Goal: Task Accomplishment & Management: Complete application form

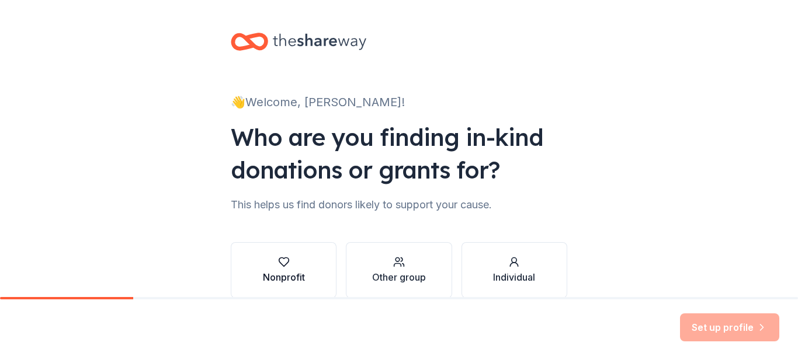
click at [283, 260] on icon "button" at bounding box center [284, 262] width 12 height 12
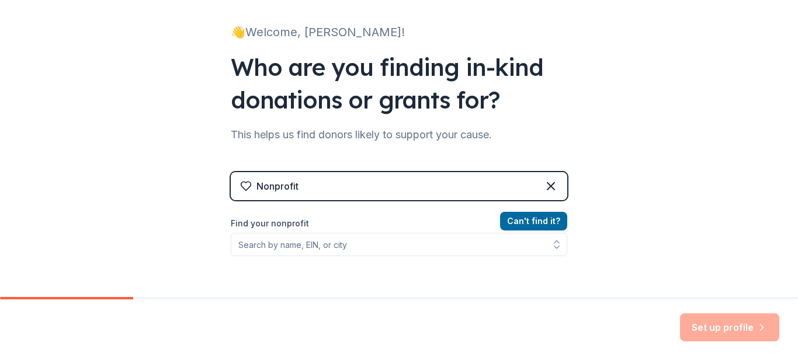
scroll to position [83, 0]
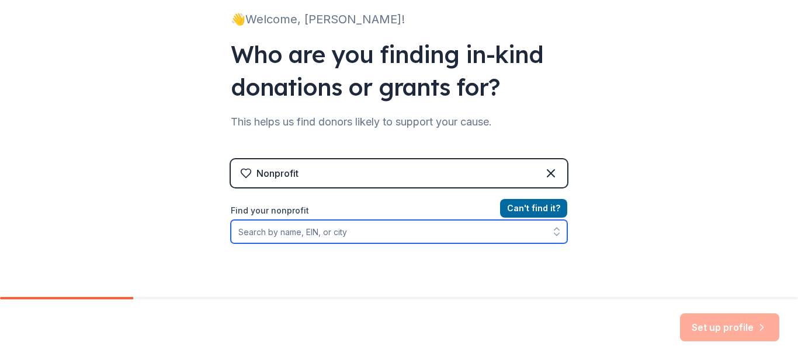
click at [358, 232] on input "Find your nonprofit" at bounding box center [399, 231] width 336 height 23
click at [284, 229] on input "Find your nonprofit" at bounding box center [399, 231] width 336 height 23
paste input "[US_EMPLOYER_IDENTIFICATION_NUMBER]"
type input "[US_EMPLOYER_IDENTIFICATION_NUMBER]"
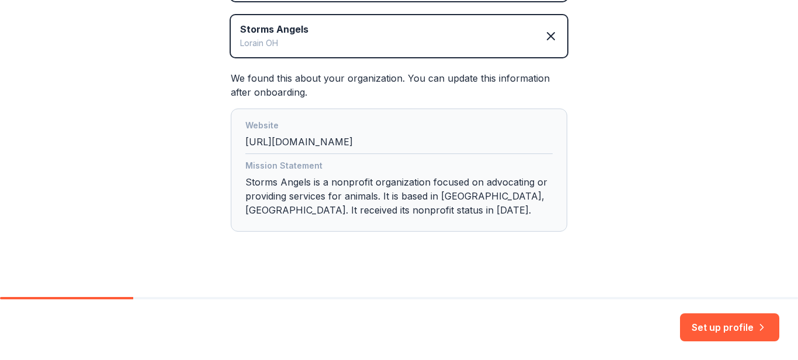
scroll to position [283, 0]
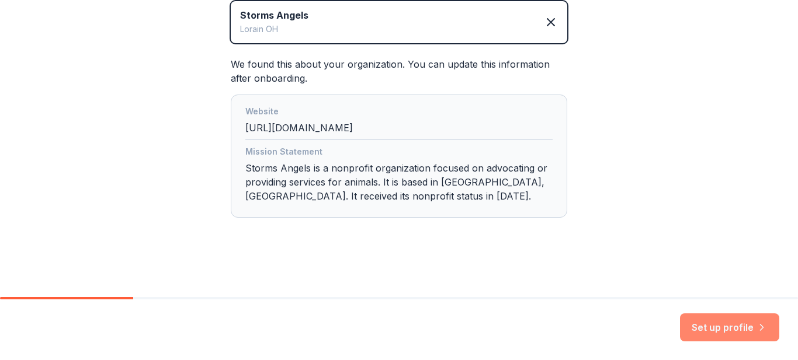
click at [731, 323] on button "Set up profile" at bounding box center [729, 328] width 99 height 28
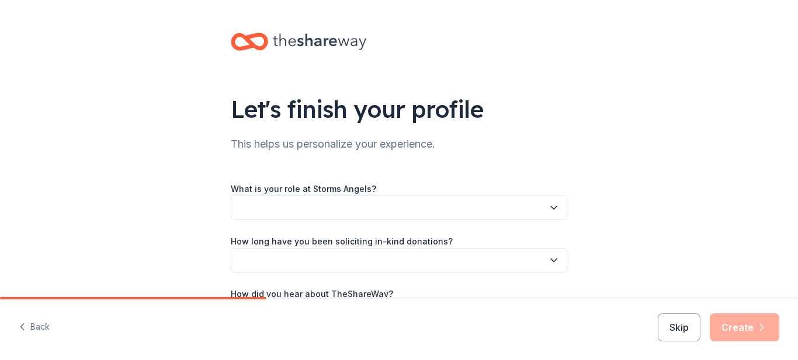
click at [548, 206] on icon "button" at bounding box center [554, 208] width 12 height 12
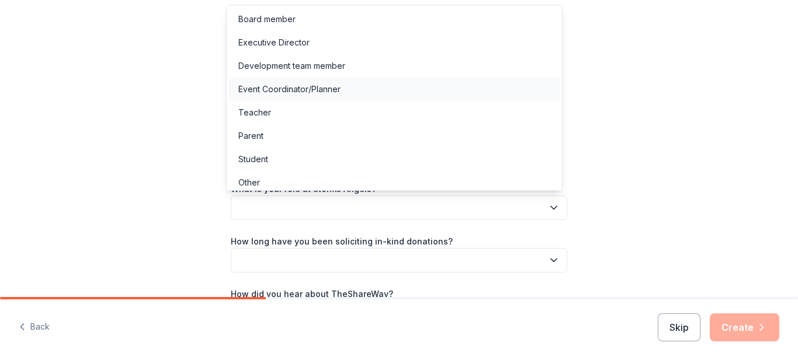
click at [315, 93] on div "Event Coordinator/Planner" at bounding box center [289, 89] width 102 height 14
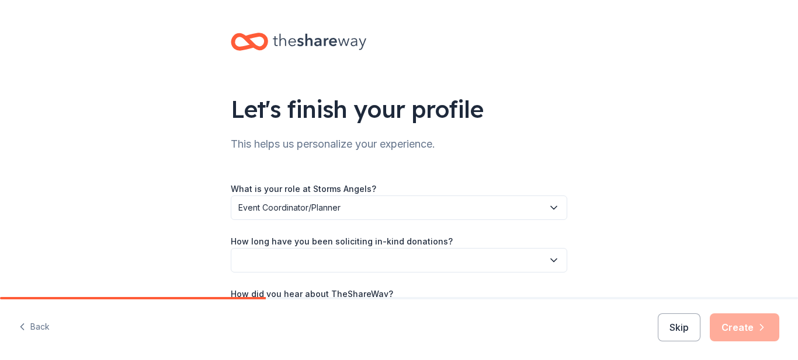
click at [548, 262] on icon "button" at bounding box center [554, 261] width 12 height 12
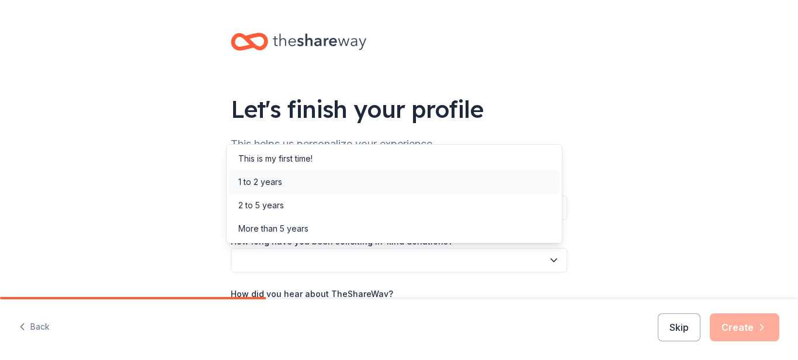
click at [349, 185] on div "1 to 2 years" at bounding box center [394, 182] width 331 height 23
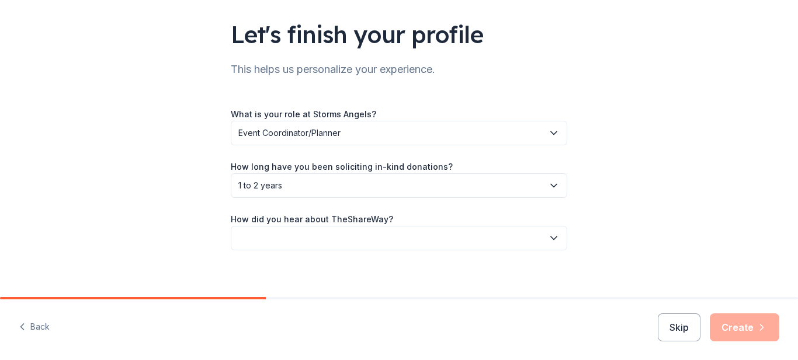
scroll to position [84, 0]
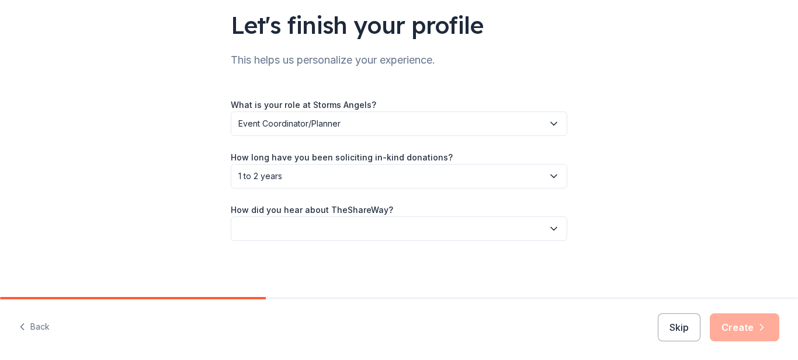
click at [548, 225] on icon "button" at bounding box center [554, 229] width 12 height 12
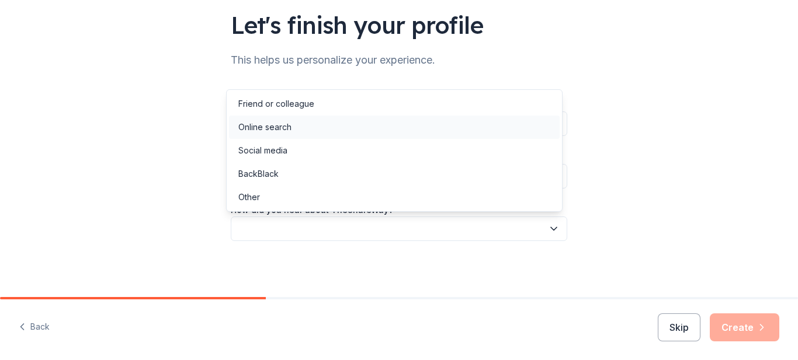
click at [353, 133] on div "Online search" at bounding box center [394, 127] width 331 height 23
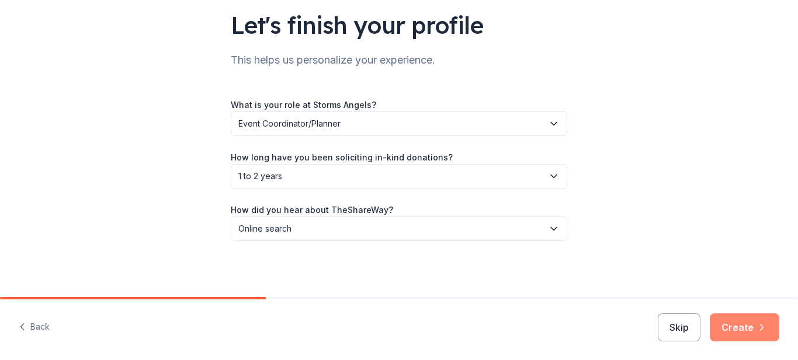
click at [735, 323] on button "Create" at bounding box center [743, 328] width 69 height 28
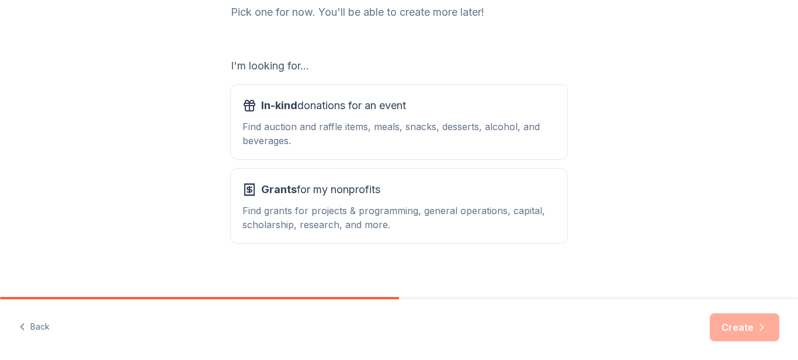
scroll to position [166, 0]
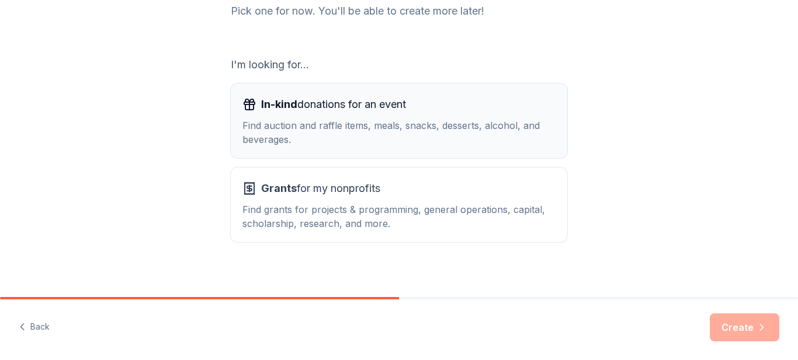
click at [461, 134] on div "Find auction and raffle items, meals, snacks, desserts, alcohol, and beverages." at bounding box center [398, 133] width 313 height 28
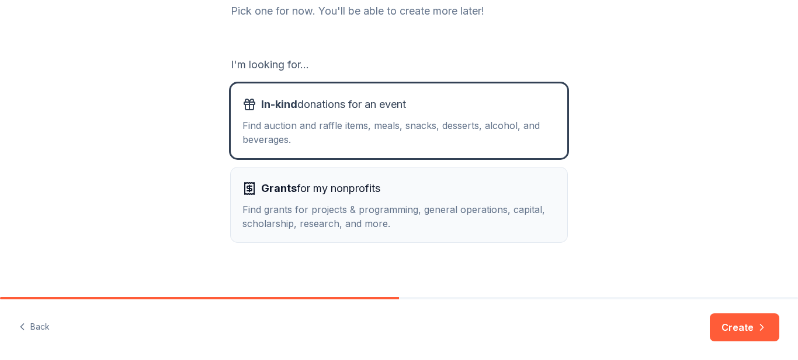
click at [551, 226] on button "Grants for my nonprofits Find grants for projects & programming, general operat…" at bounding box center [399, 205] width 336 height 75
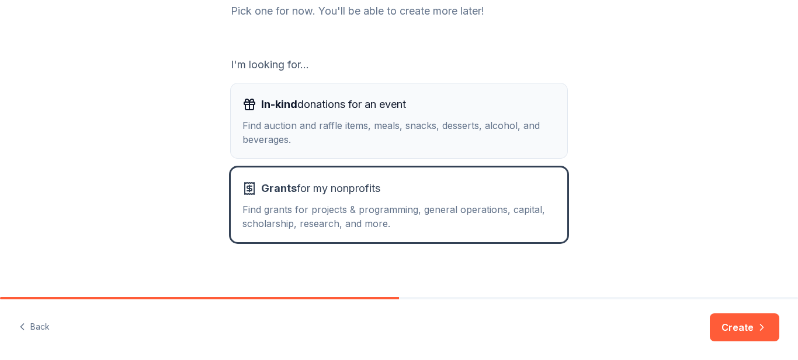
click at [484, 140] on div "Find auction and raffle items, meals, snacks, desserts, alcohol, and beverages." at bounding box center [398, 133] width 313 height 28
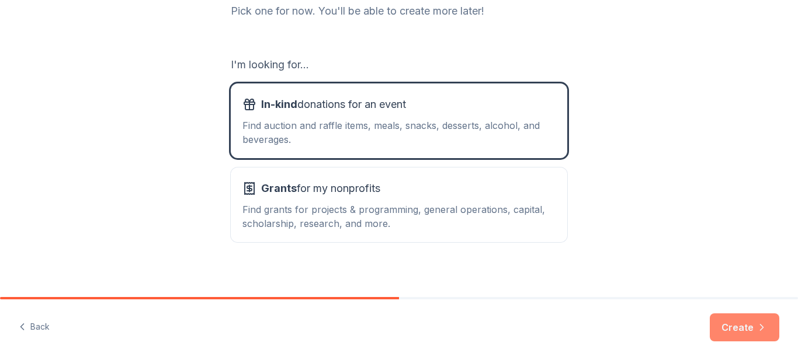
click at [752, 323] on button "Create" at bounding box center [743, 328] width 69 height 28
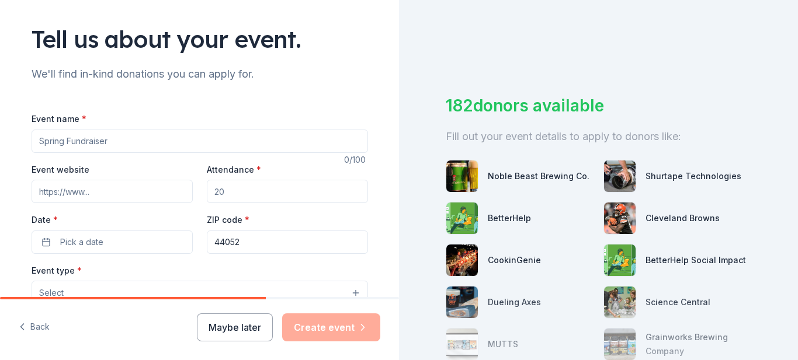
scroll to position [88, 0]
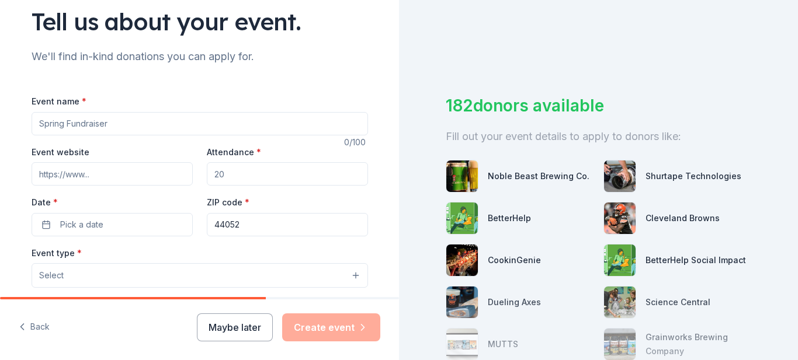
click at [247, 126] on input "Event name *" at bounding box center [200, 123] width 336 height 23
type input "Vendor Bingo Fundraiser"
click at [254, 176] on input "Attendance *" at bounding box center [287, 173] width 161 height 23
type input "150"
click at [105, 230] on button "Pick a date" at bounding box center [112, 224] width 161 height 23
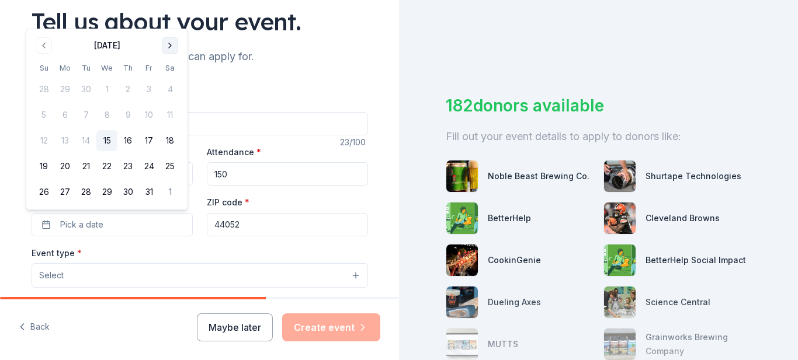
click at [170, 45] on button "Go to next month" at bounding box center [170, 45] width 16 height 16
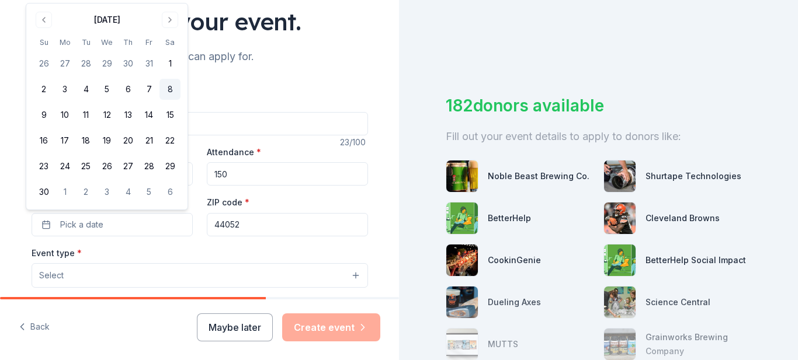
click at [173, 87] on button "8" at bounding box center [169, 89] width 21 height 21
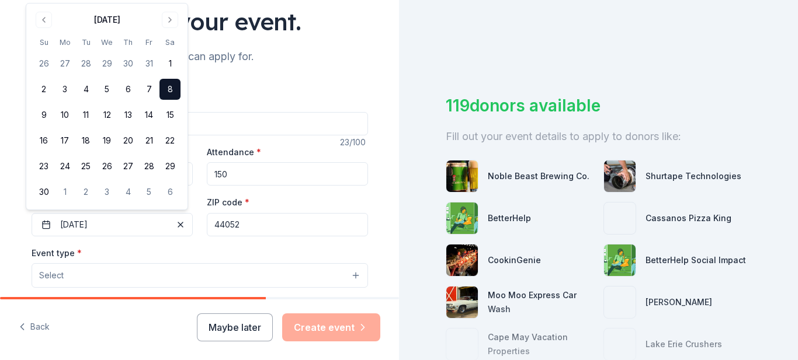
click at [171, 93] on button "8" at bounding box center [169, 89] width 21 height 21
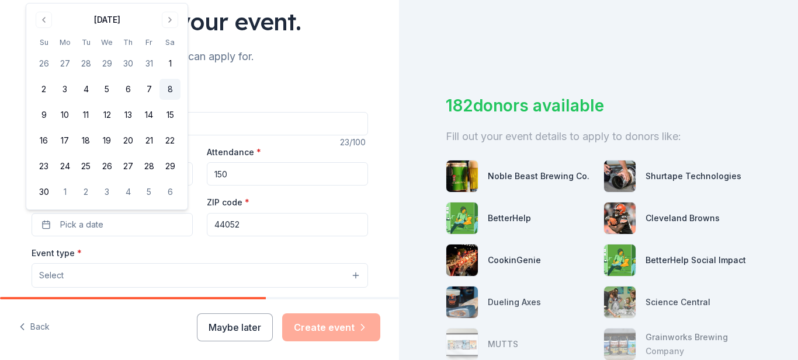
click at [169, 92] on button "8" at bounding box center [169, 89] width 21 height 21
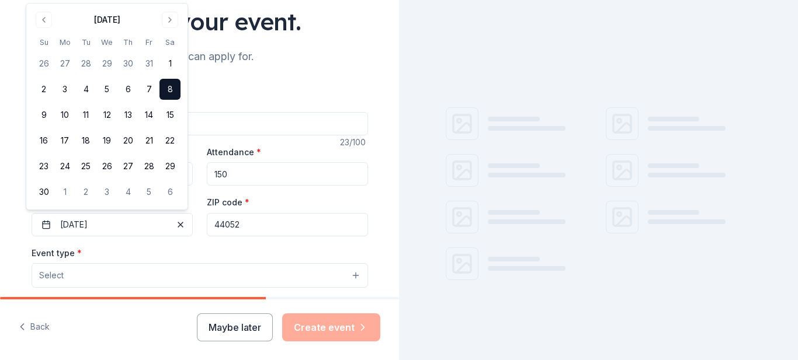
click at [246, 225] on input "44052" at bounding box center [287, 224] width 161 height 23
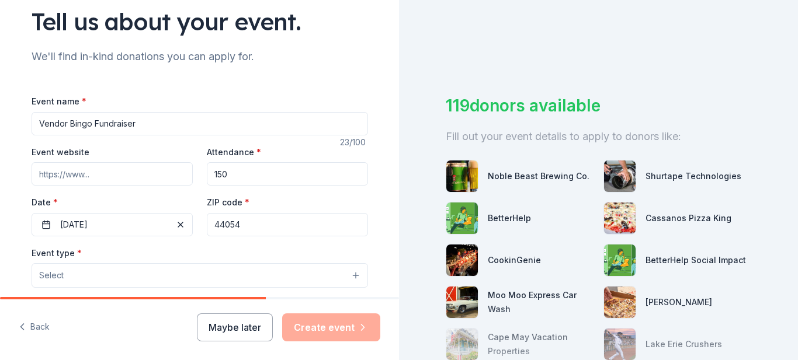
type input "44054"
click at [209, 256] on div "Event type * Select" at bounding box center [200, 267] width 336 height 43
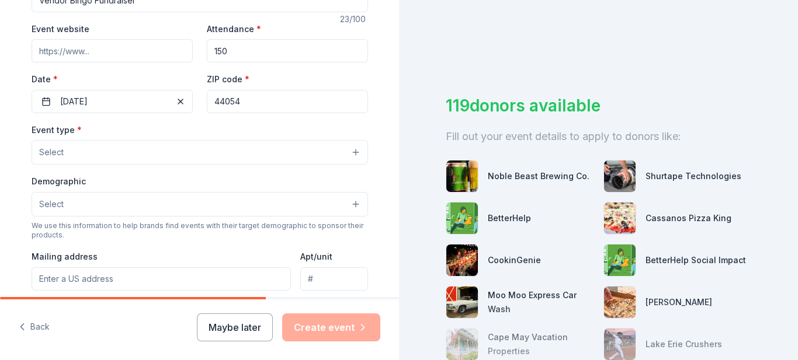
scroll to position [235, 0]
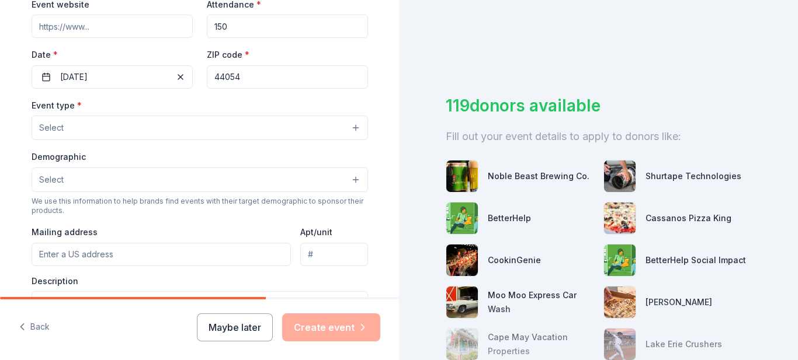
click at [350, 128] on button "Select" at bounding box center [200, 128] width 336 height 25
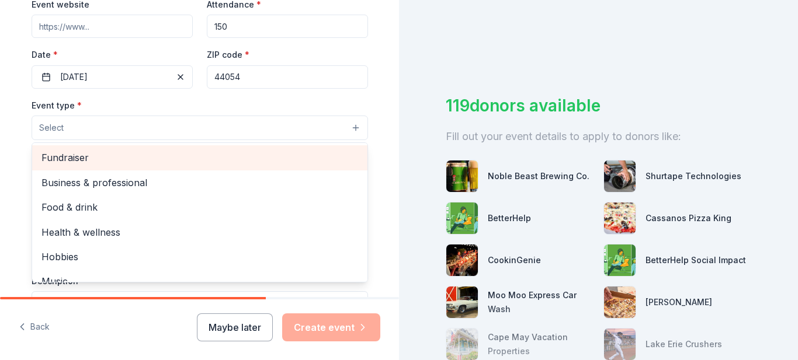
click at [266, 156] on span "Fundraiser" at bounding box center [199, 157] width 316 height 15
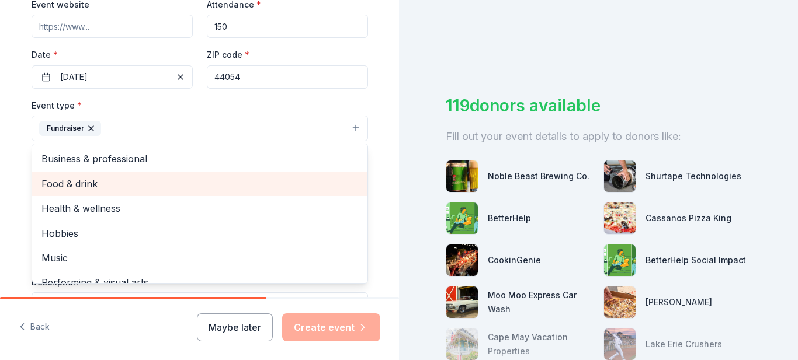
click at [238, 189] on span "Food & drink" at bounding box center [199, 183] width 316 height 15
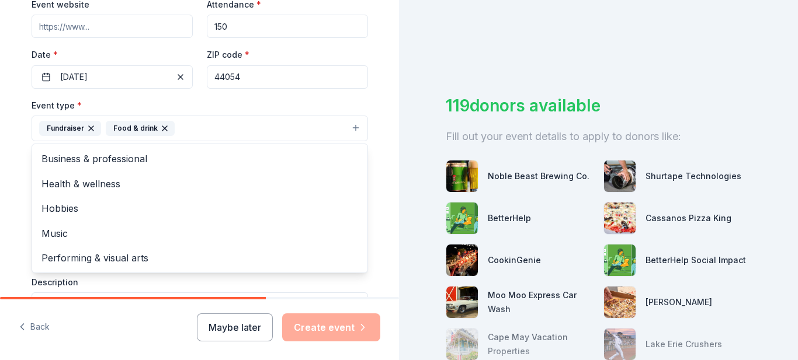
click at [377, 164] on div "Tell us about your event. We'll find in-kind donations you can apply for. Event…" at bounding box center [200, 154] width 374 height 778
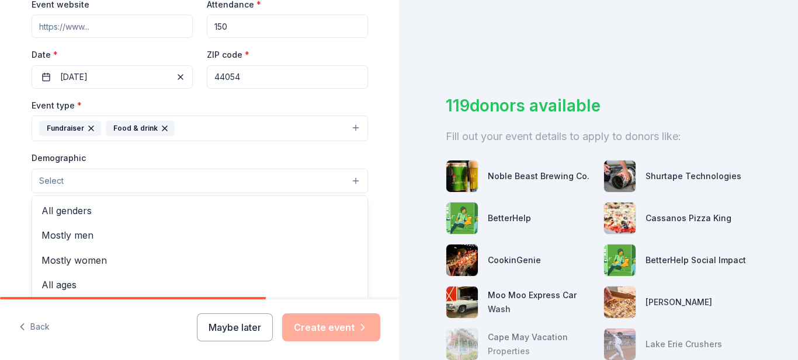
click at [346, 183] on button "Select" at bounding box center [200, 181] width 336 height 25
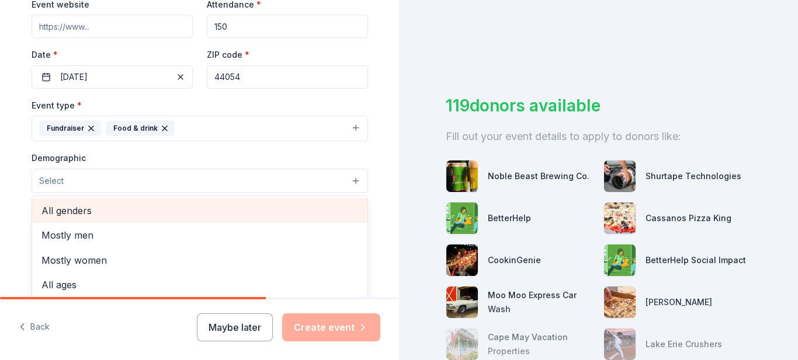
click at [221, 213] on span "All genders" at bounding box center [199, 210] width 316 height 15
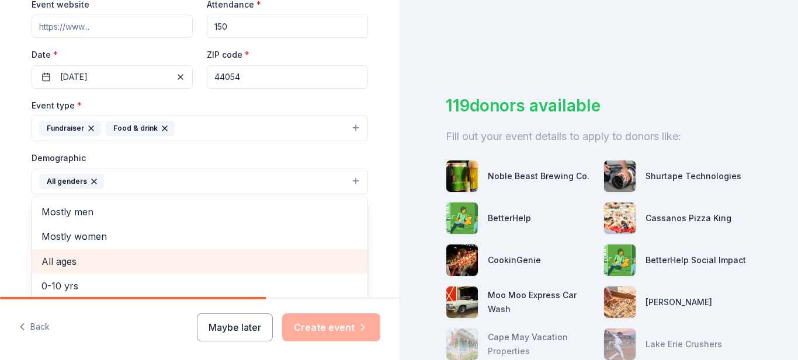
click at [131, 262] on span "All ages" at bounding box center [199, 261] width 316 height 15
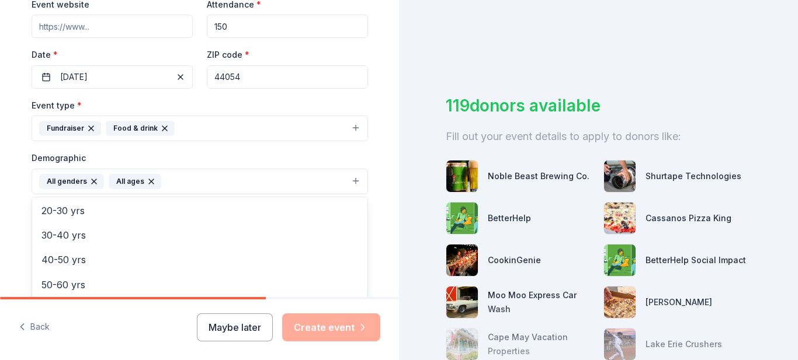
scroll to position [138, 0]
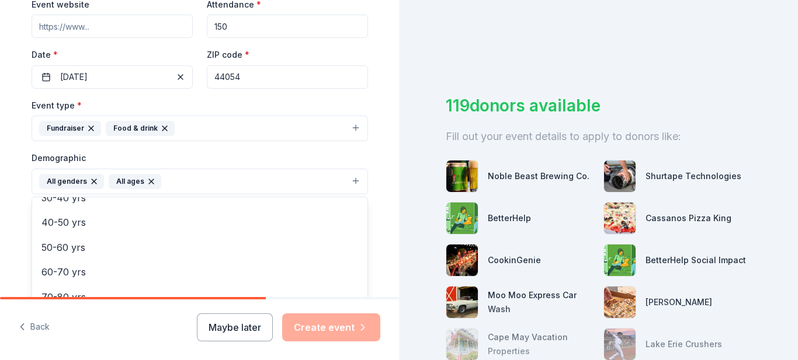
click at [381, 238] on div "Tell us about your event. We'll find in-kind donations you can apply for. Event…" at bounding box center [200, 155] width 374 height 780
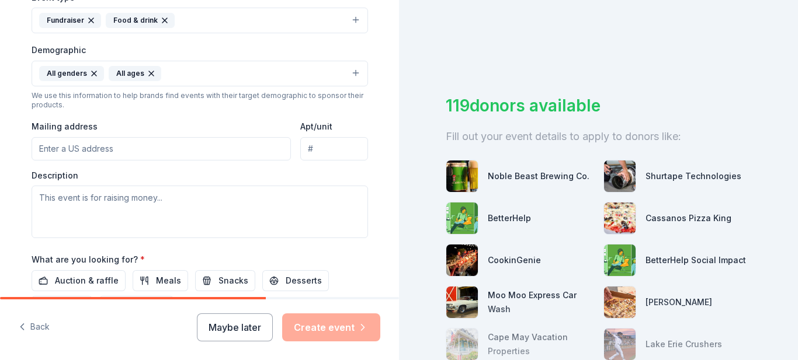
scroll to position [354, 0]
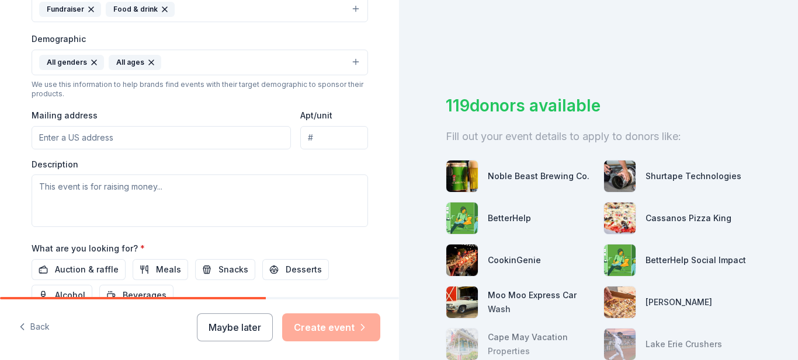
click at [151, 144] on input "Mailing address" at bounding box center [162, 137] width 260 height 23
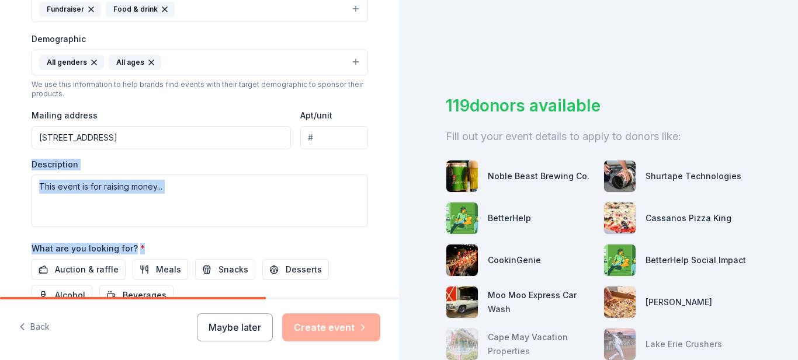
type input "884 Lafayette Boulevard, Sheffield Lake, OH, 44054"
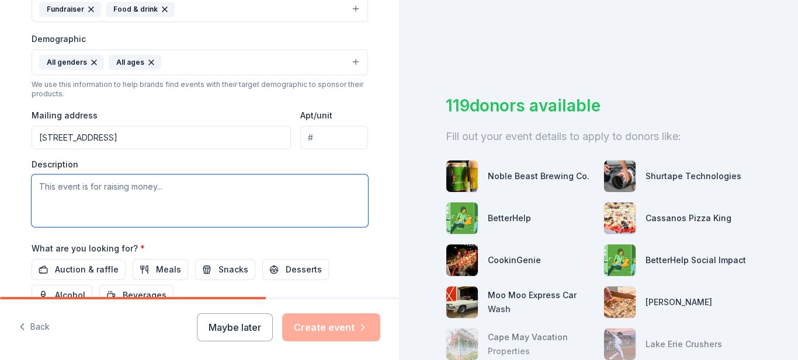
click at [109, 192] on textarea at bounding box center [200, 201] width 336 height 53
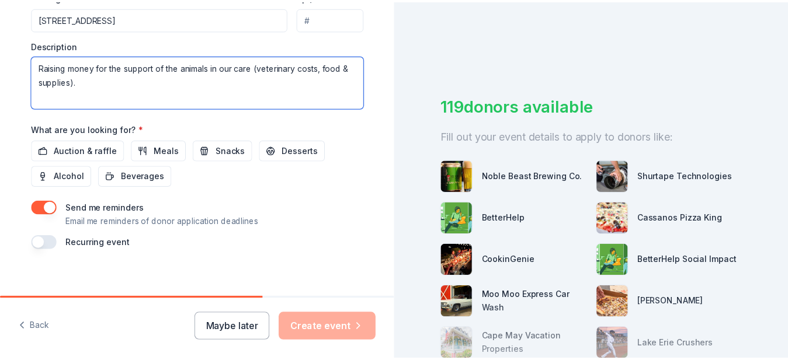
scroll to position [478, 0]
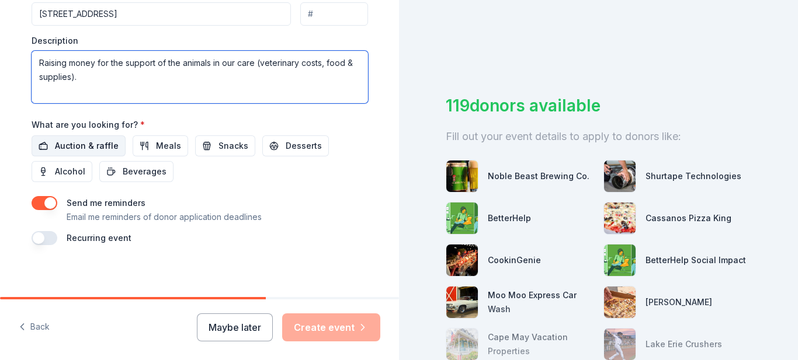
type textarea "Raising money for the support of the animals in our care (veterinary costs, foo…"
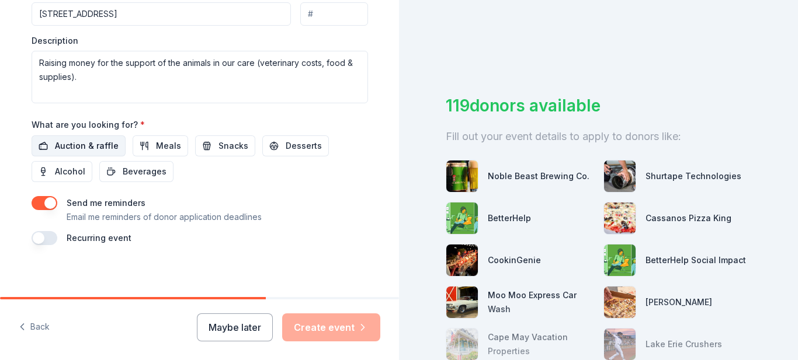
click at [77, 145] on span "Auction & raffle" at bounding box center [87, 146] width 64 height 14
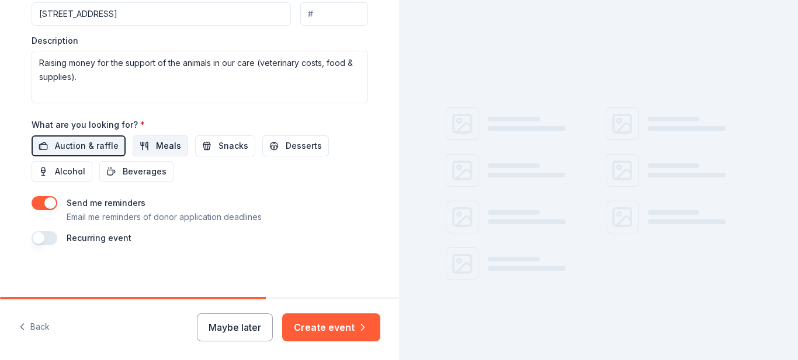
click at [156, 146] on span "Meals" at bounding box center [168, 146] width 25 height 14
click at [225, 142] on span "Snacks" at bounding box center [233, 146] width 30 height 14
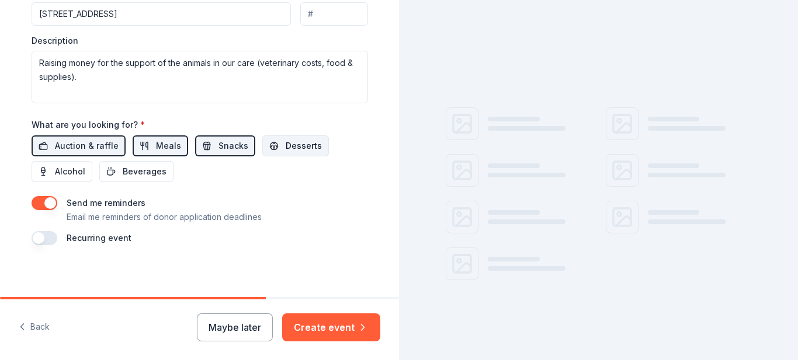
click at [293, 140] on span "Desserts" at bounding box center [304, 146] width 36 height 14
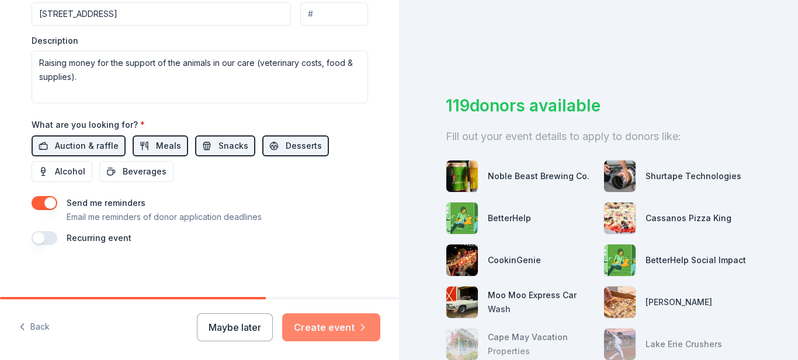
click at [312, 325] on button "Create event" at bounding box center [331, 328] width 98 height 28
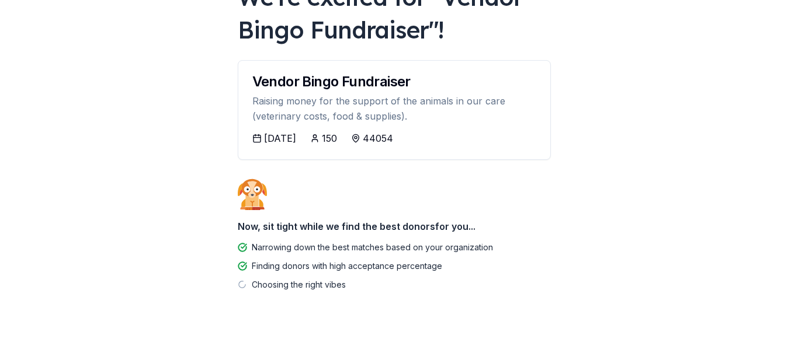
scroll to position [102, 0]
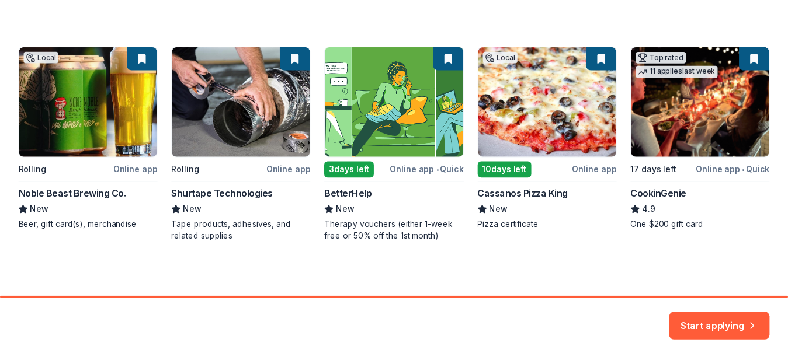
scroll to position [194, 0]
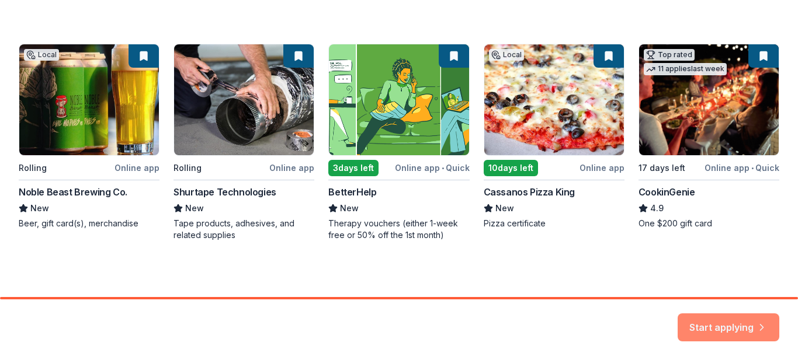
click at [709, 322] on button "Start applying" at bounding box center [728, 322] width 102 height 28
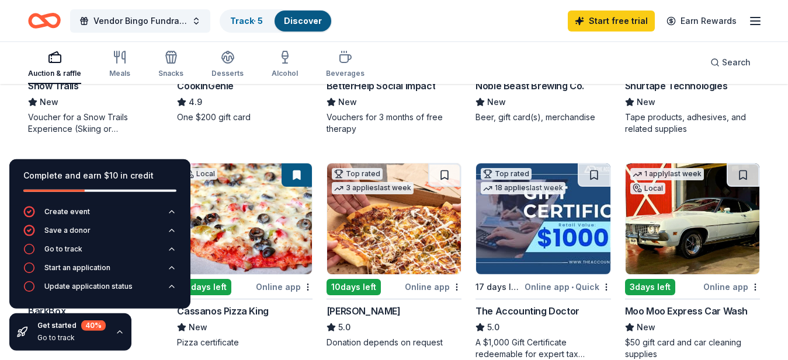
scroll to position [192, 0]
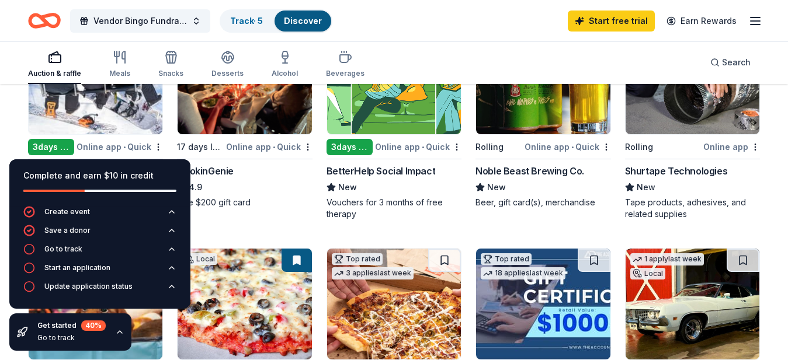
click at [388, 56] on div "Auction & raffle Meals Snacks Desserts Alcohol Beverages Search" at bounding box center [394, 62] width 732 height 43
click at [25, 336] on icon at bounding box center [22, 332] width 12 height 12
click at [118, 333] on icon "button" at bounding box center [119, 332] width 9 height 9
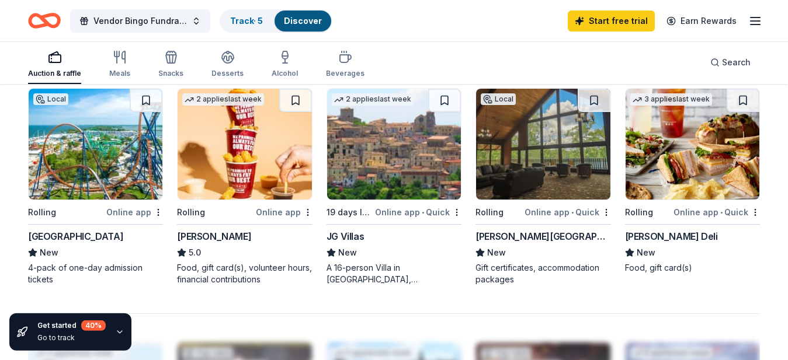
scroll to position [806, 0]
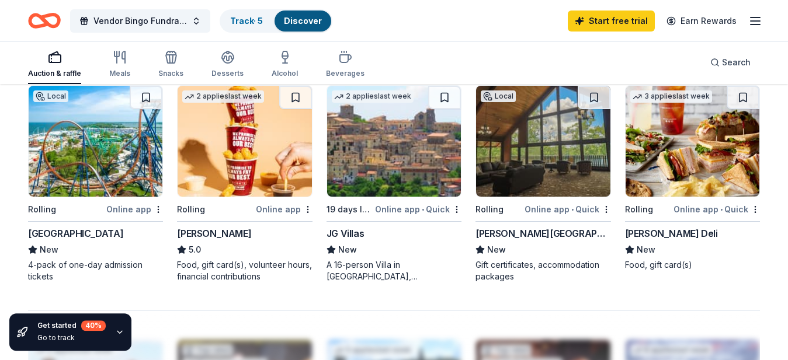
click at [136, 210] on div "Online app" at bounding box center [134, 209] width 57 height 15
click at [290, 211] on div "Online app" at bounding box center [284, 209] width 57 height 15
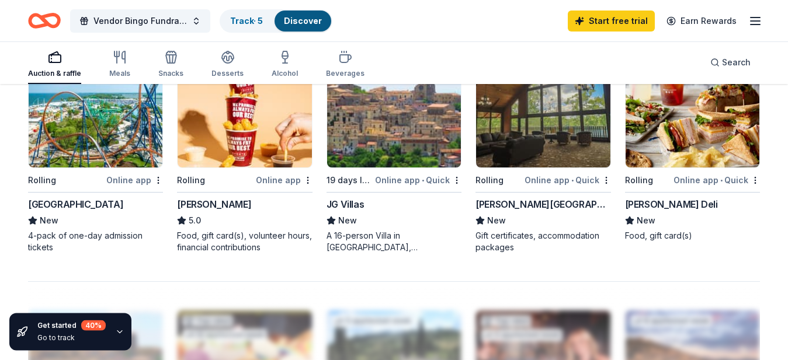
scroll to position [836, 0]
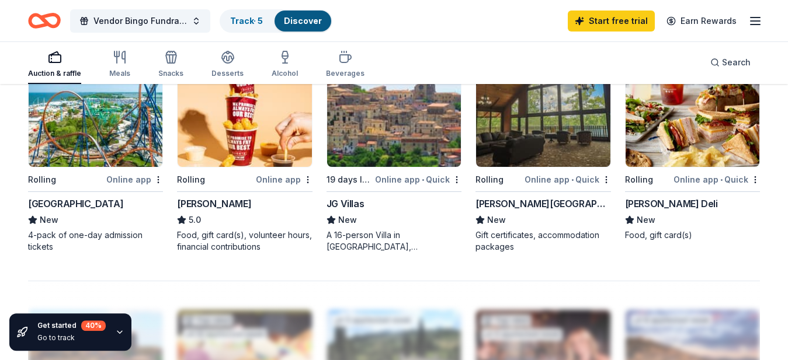
click at [521, 206] on div "Burr Oak Lodge" at bounding box center [542, 204] width 135 height 14
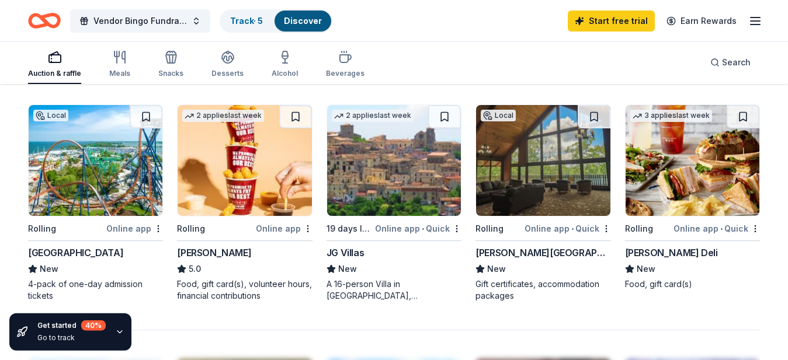
scroll to position [778, 0]
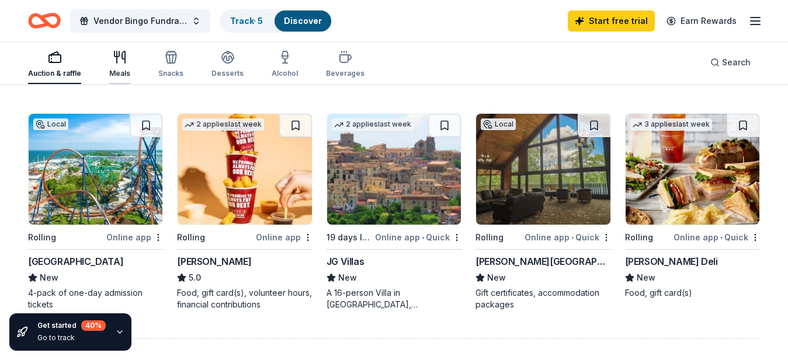
click at [117, 62] on icon "button" at bounding box center [120, 57] width 14 height 14
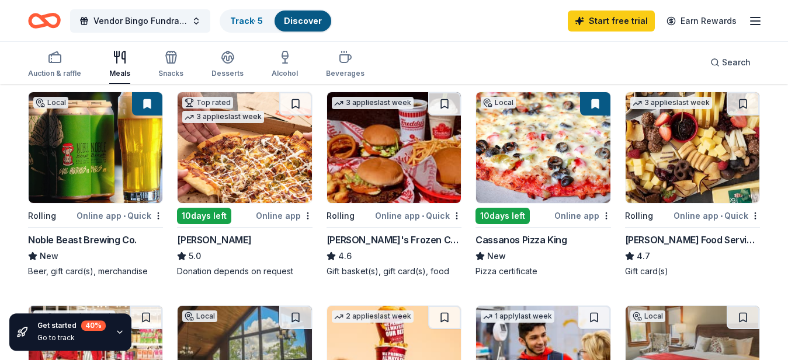
scroll to position [132, 0]
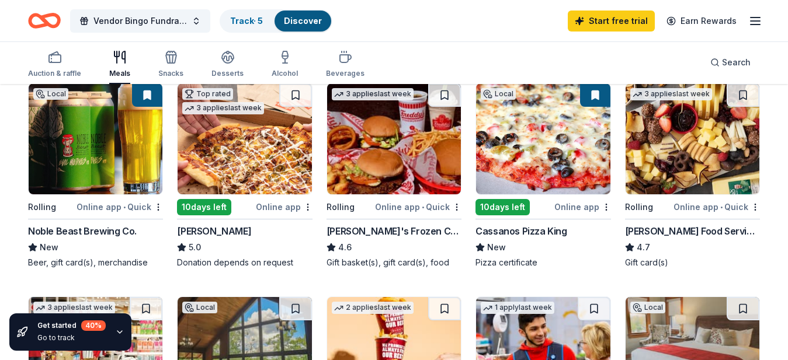
click at [112, 207] on div "Online app • Quick" at bounding box center [119, 207] width 86 height 15
click at [253, 141] on img at bounding box center [245, 139] width 134 height 111
click at [383, 163] on img at bounding box center [394, 139] width 134 height 111
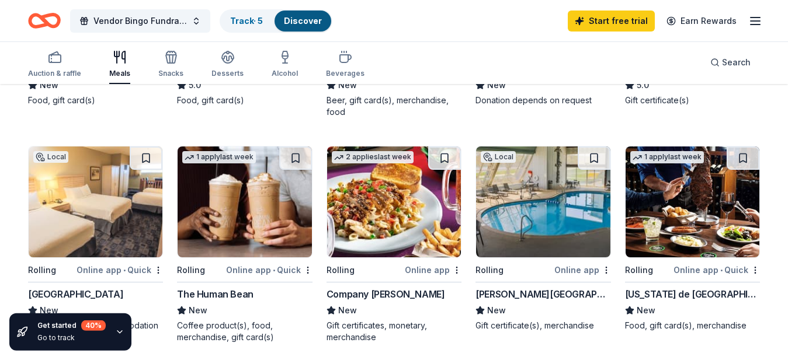
scroll to position [731, 0]
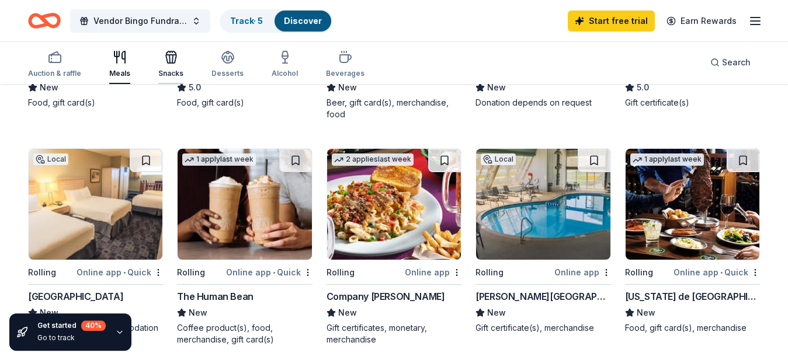
click at [166, 73] on div "Snacks" at bounding box center [170, 73] width 25 height 9
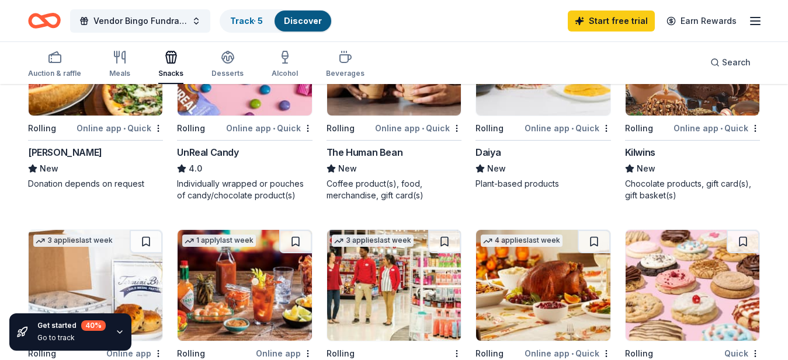
scroll to position [587, 0]
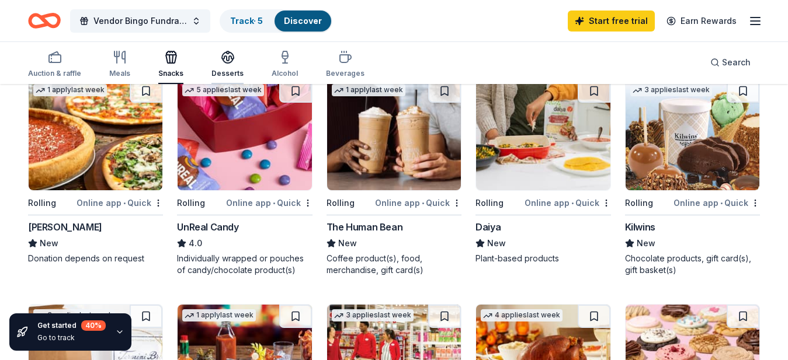
click at [226, 64] on icon "button" at bounding box center [228, 57] width 14 height 14
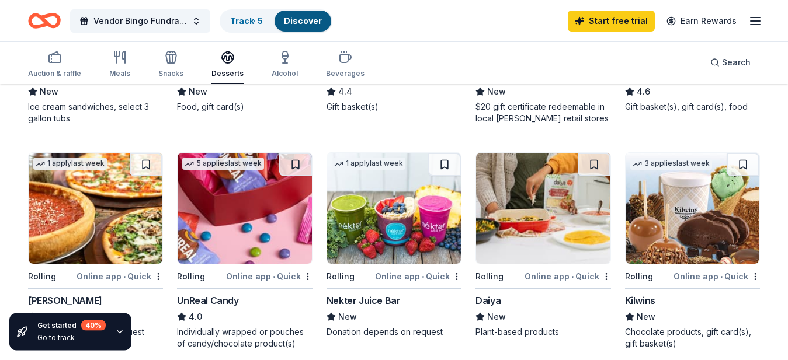
scroll to position [277, 0]
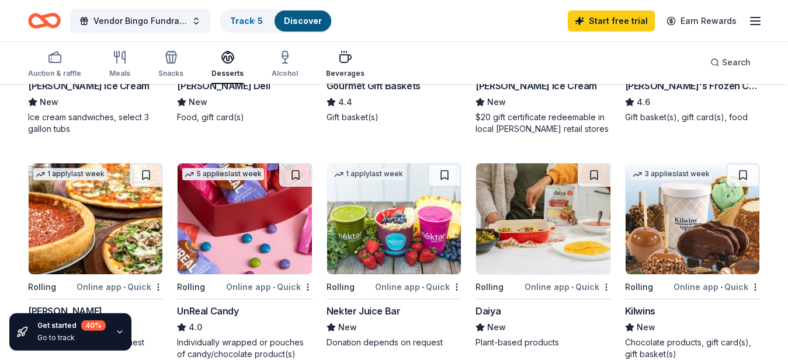
click at [340, 62] on icon "button" at bounding box center [345, 59] width 11 height 8
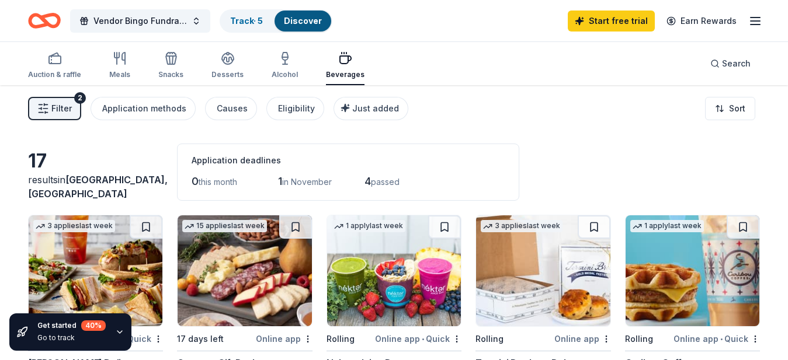
drag, startPoint x: 791, startPoint y: 70, endPoint x: 797, endPoint y: 92, distance: 23.1
click at [788, 92] on html "Vendor Bingo Fundraiser Track · 5 Discover Start free trial Earn Rewards Auctio…" at bounding box center [394, 180] width 788 height 360
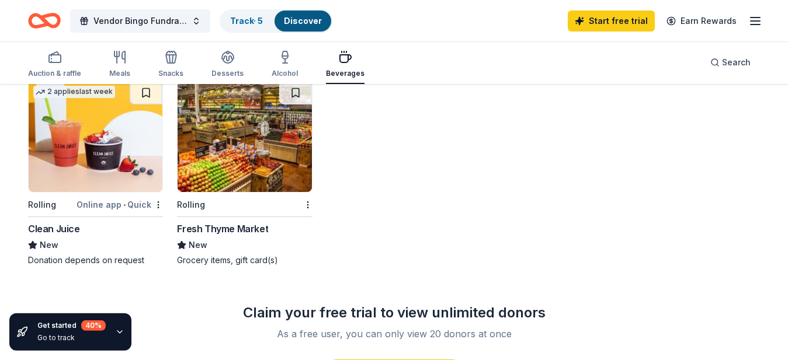
scroll to position [803, 0]
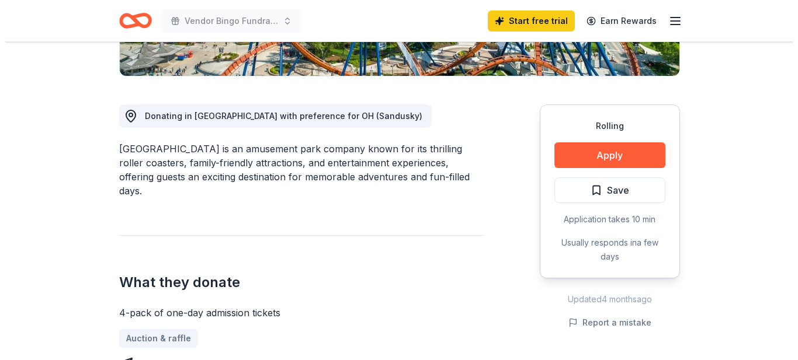
scroll to position [249, 0]
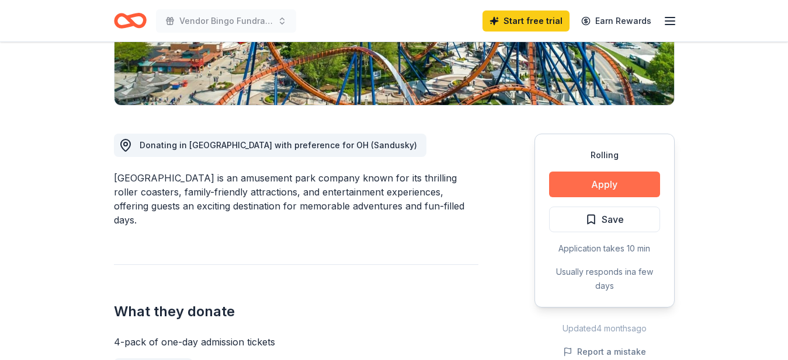
click at [599, 180] on button "Apply" at bounding box center [604, 185] width 111 height 26
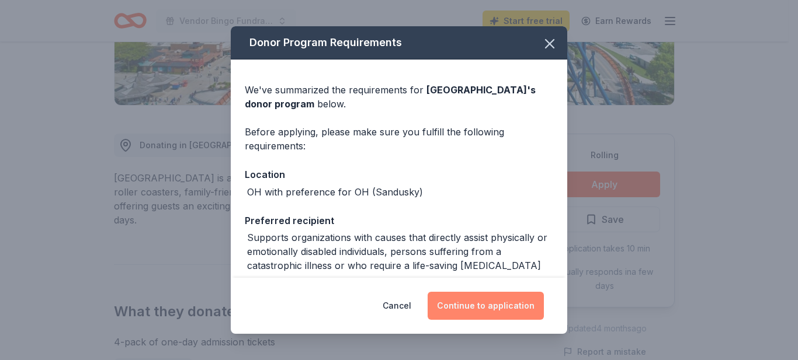
click at [501, 296] on button "Continue to application" at bounding box center [485, 306] width 116 height 28
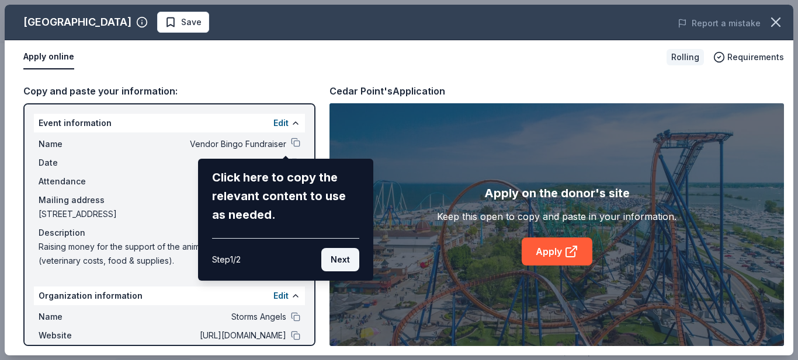
click at [346, 256] on button "Next" at bounding box center [340, 259] width 38 height 23
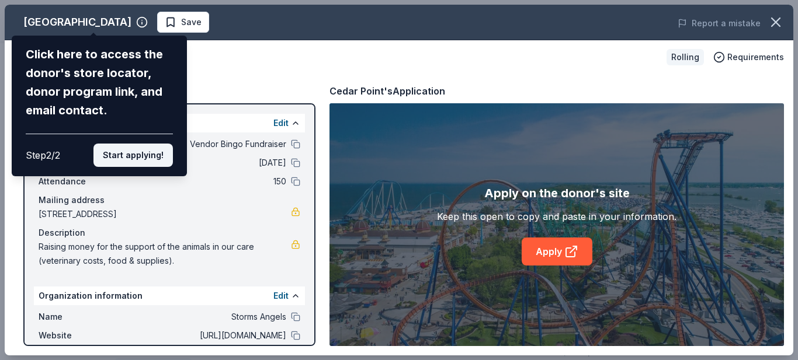
click at [144, 144] on button "Start applying!" at bounding box center [132, 155] width 79 height 23
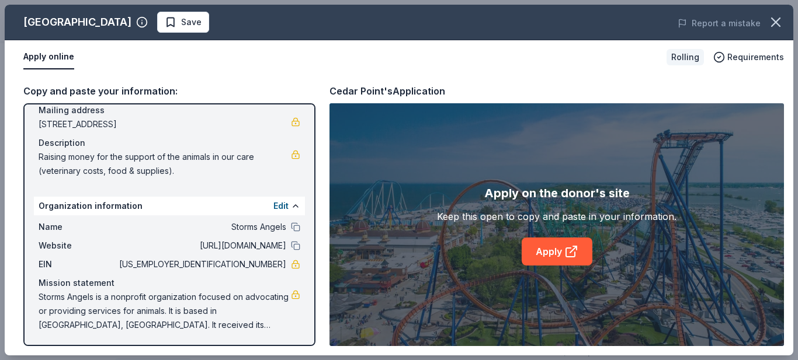
scroll to position [91, 0]
click at [548, 261] on link "Apply" at bounding box center [556, 252] width 71 height 28
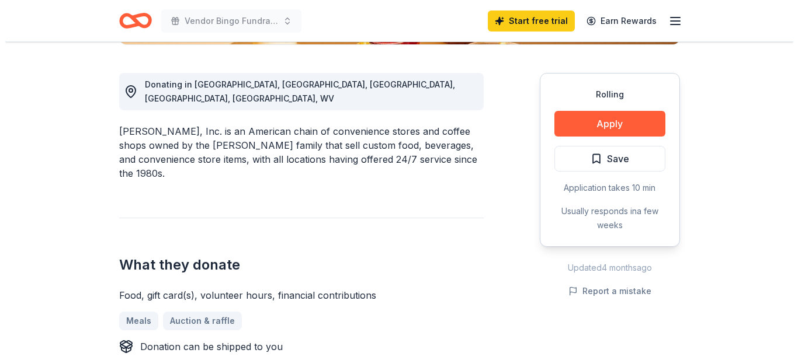
scroll to position [300, 0]
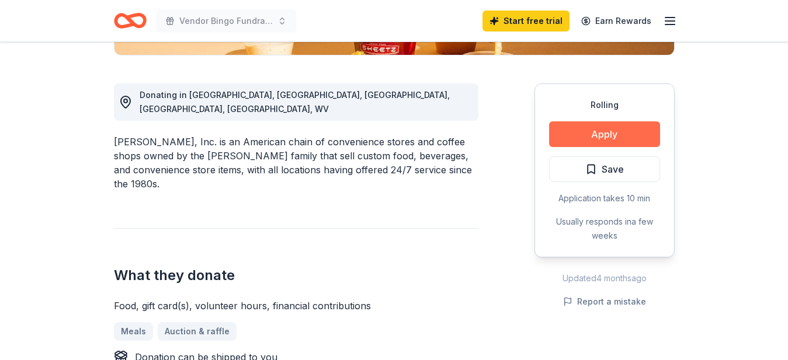
click at [617, 135] on button "Apply" at bounding box center [604, 134] width 111 height 26
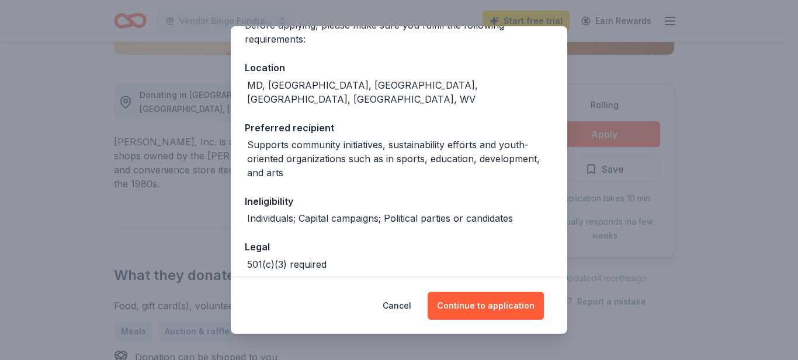
scroll to position [148, 0]
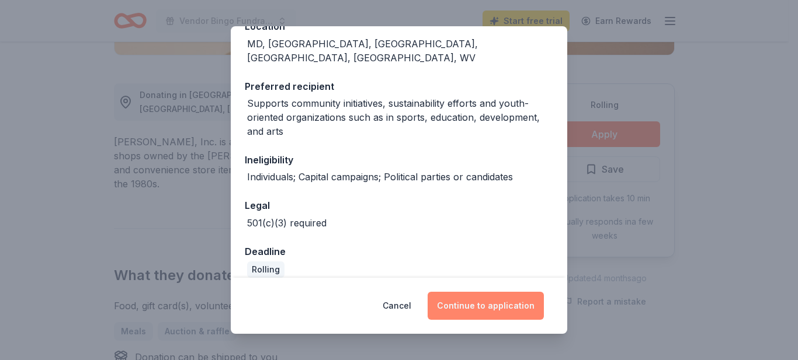
click at [498, 308] on button "Continue to application" at bounding box center [485, 306] width 116 height 28
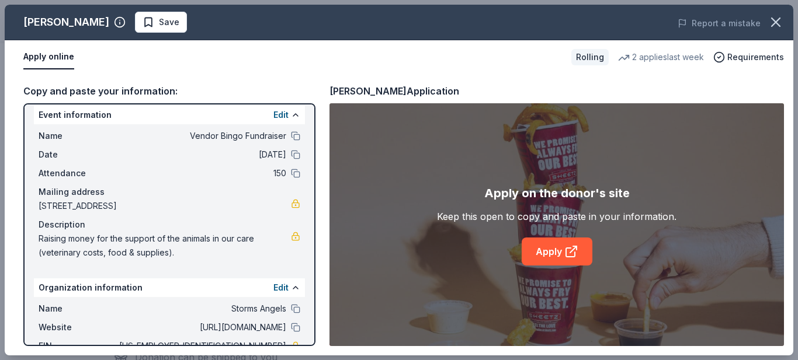
scroll to position [0, 0]
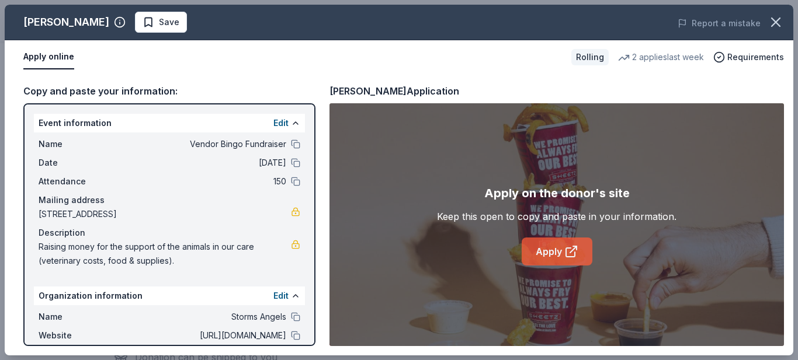
click at [547, 252] on link "Apply" at bounding box center [556, 252] width 71 height 28
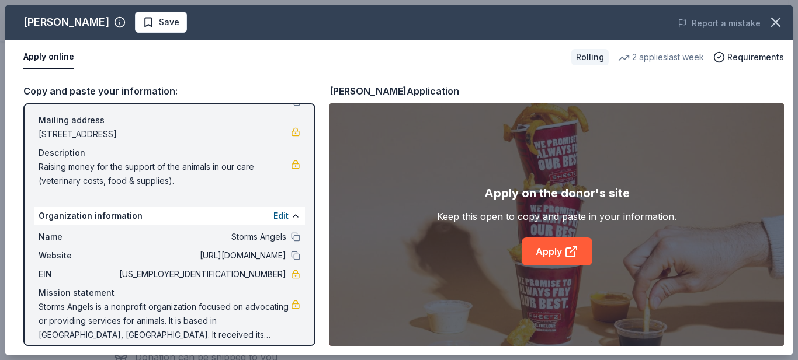
scroll to position [91, 0]
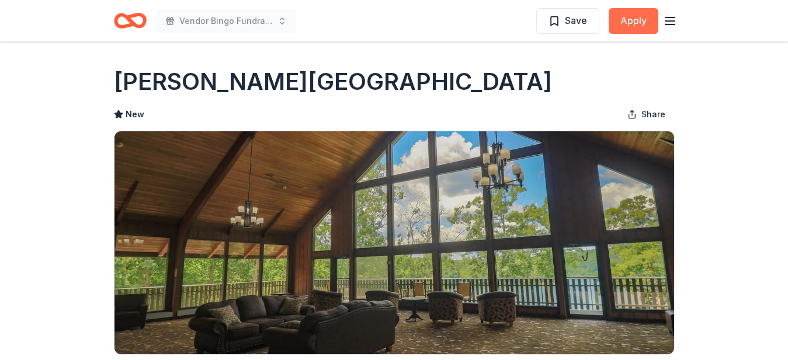
click at [632, 21] on button "Apply" at bounding box center [633, 21] width 50 height 26
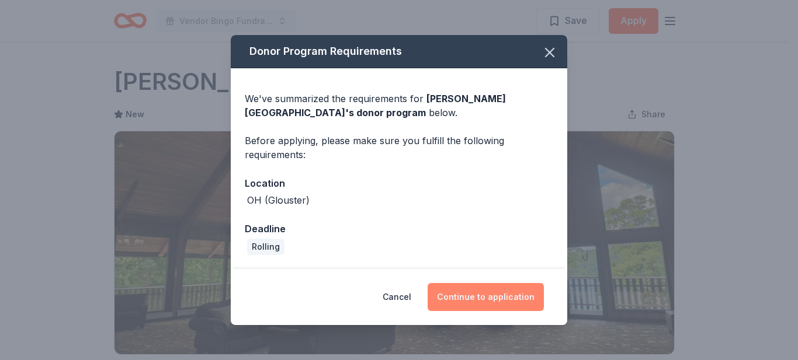
click at [477, 299] on button "Continue to application" at bounding box center [485, 297] width 116 height 28
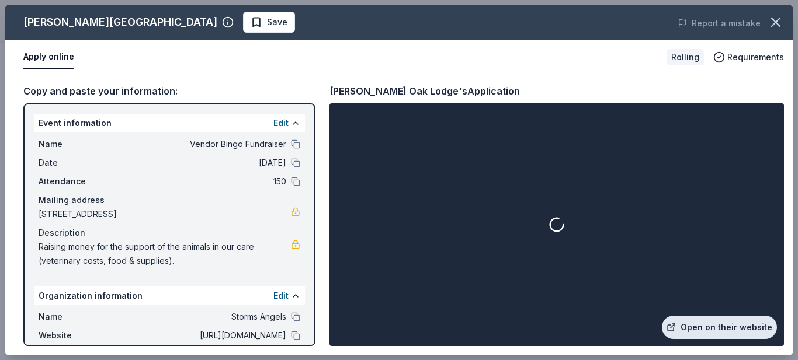
click at [715, 334] on link "Open on their website" at bounding box center [719, 327] width 115 height 23
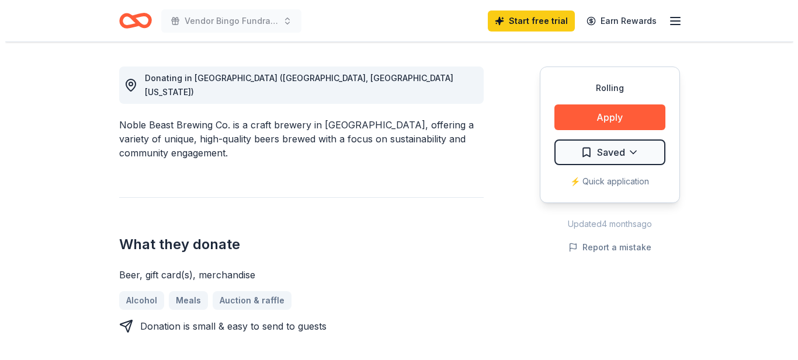
scroll to position [311, 0]
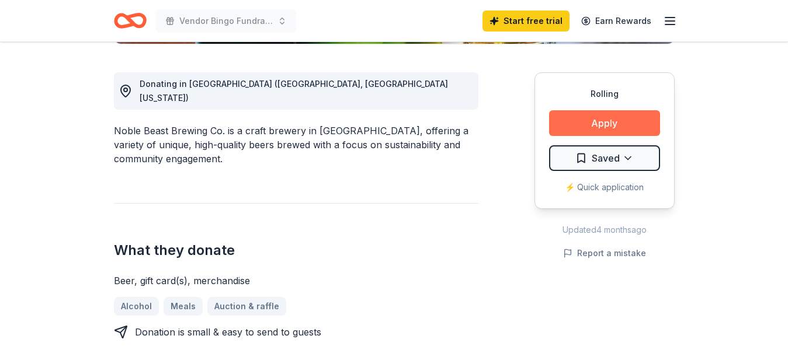
click at [614, 119] on button "Apply" at bounding box center [604, 123] width 111 height 26
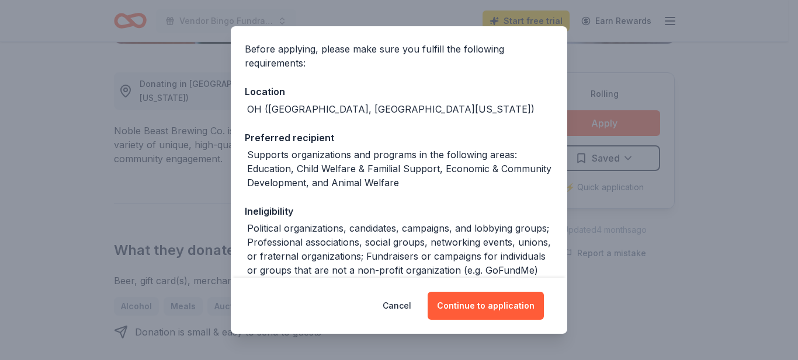
scroll to position [85, 0]
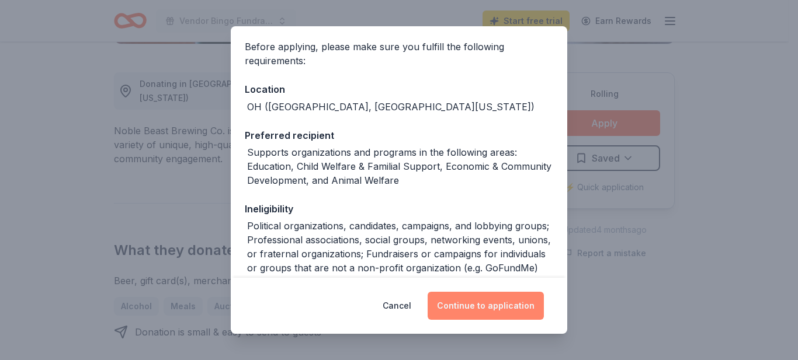
click at [496, 301] on button "Continue to application" at bounding box center [485, 306] width 116 height 28
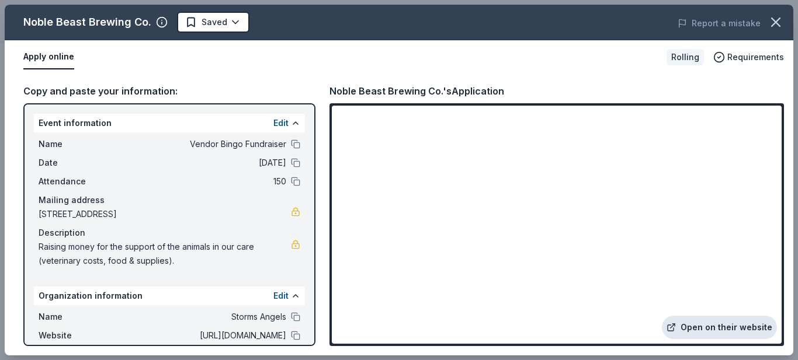
click at [712, 325] on link "Open on their website" at bounding box center [719, 327] width 115 height 23
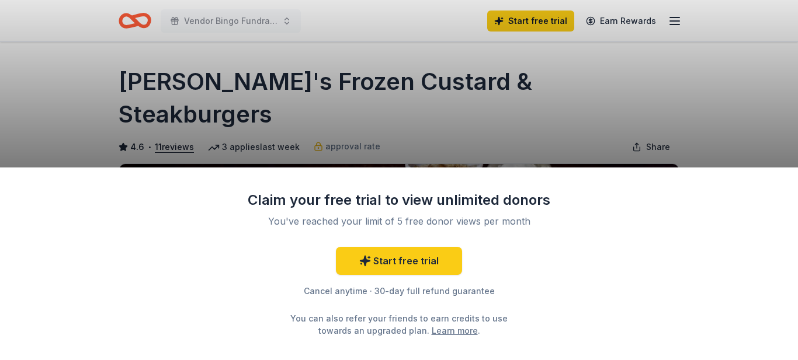
click at [753, 108] on div "Claim your free trial to view unlimited donors You've reached your limit of 5 f…" at bounding box center [399, 180] width 798 height 360
